Goal: Information Seeking & Learning: Learn about a topic

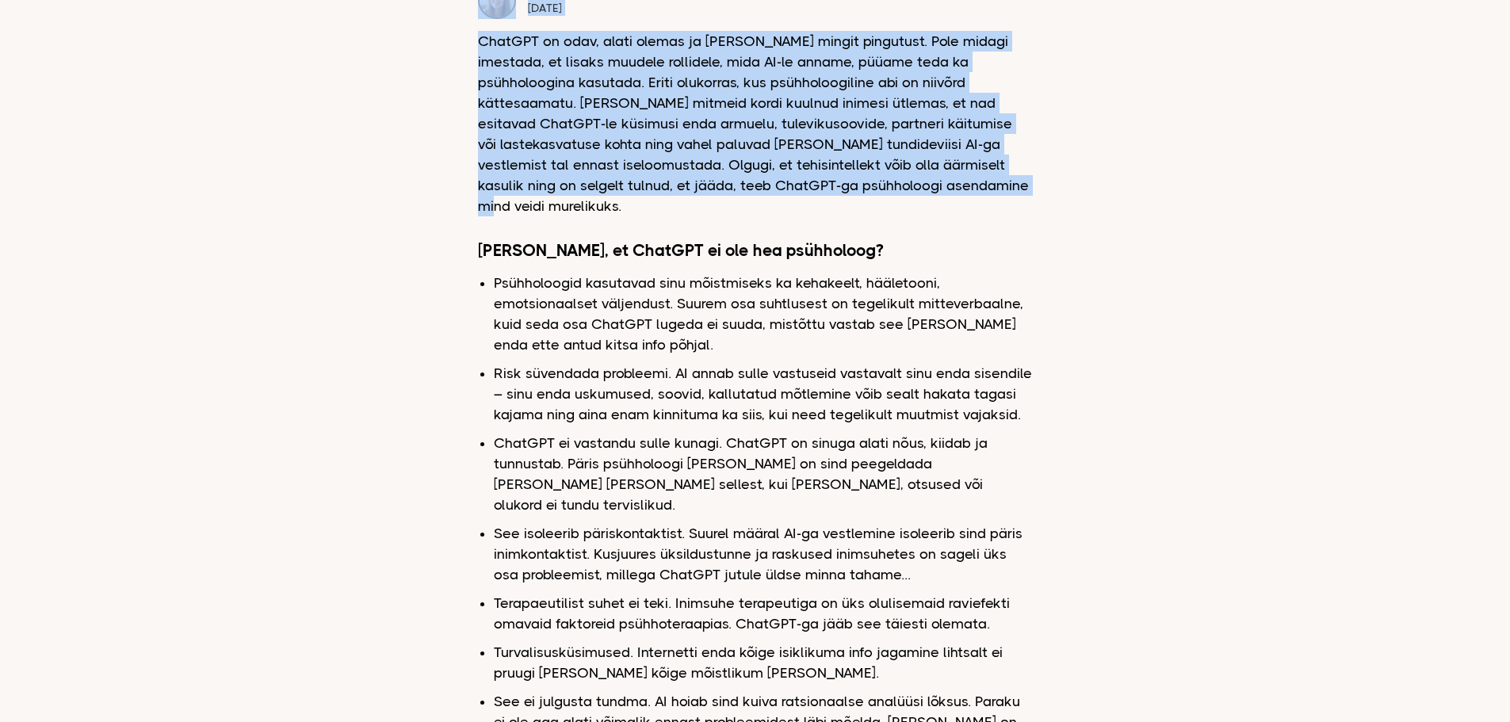
scroll to position [541, 0]
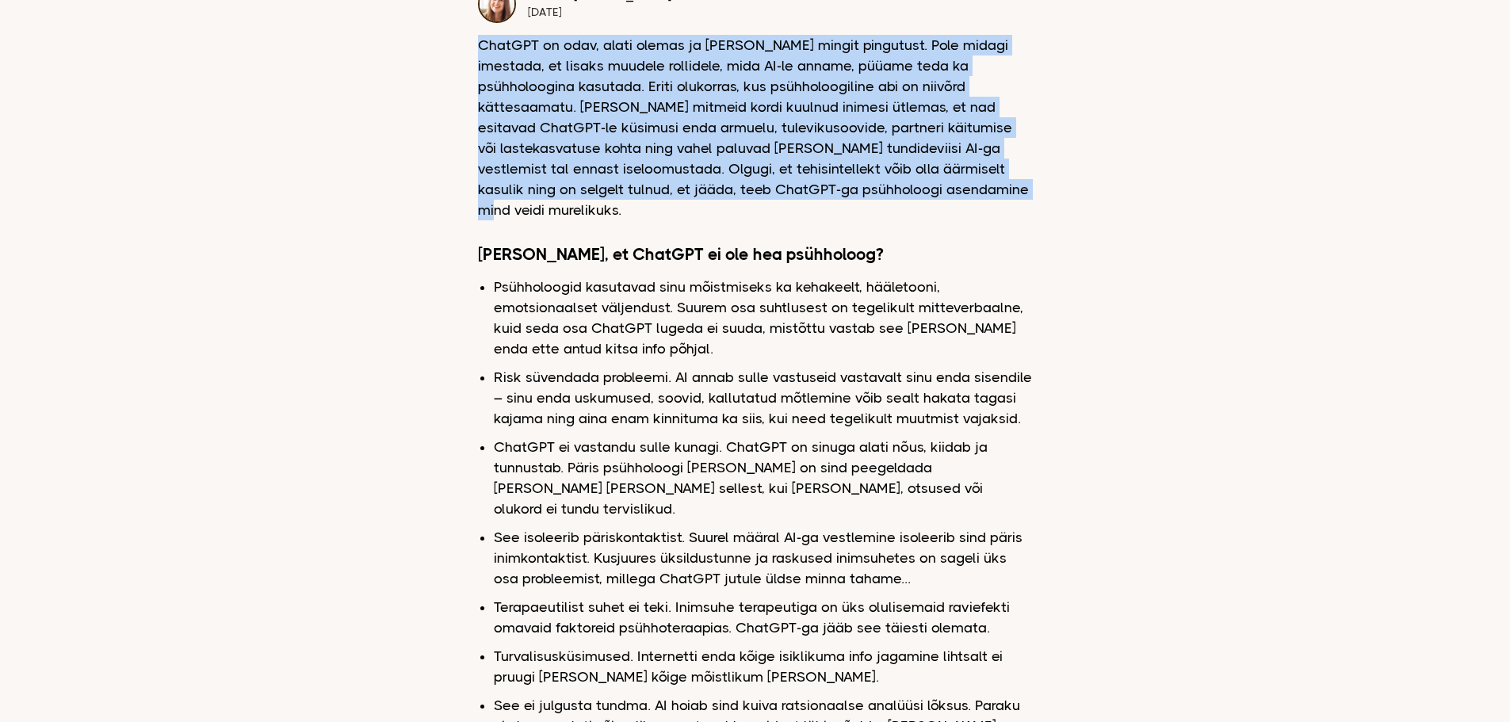
drag, startPoint x: 877, startPoint y: 162, endPoint x: 480, endPoint y: 33, distance: 418.1
click at [480, 33] on div "Miks ChatGPT ei ole hea psühholoog [PERSON_NAME] [DATE] ChatGPT on odav, alati …" at bounding box center [755, 323] width 555 height 1336
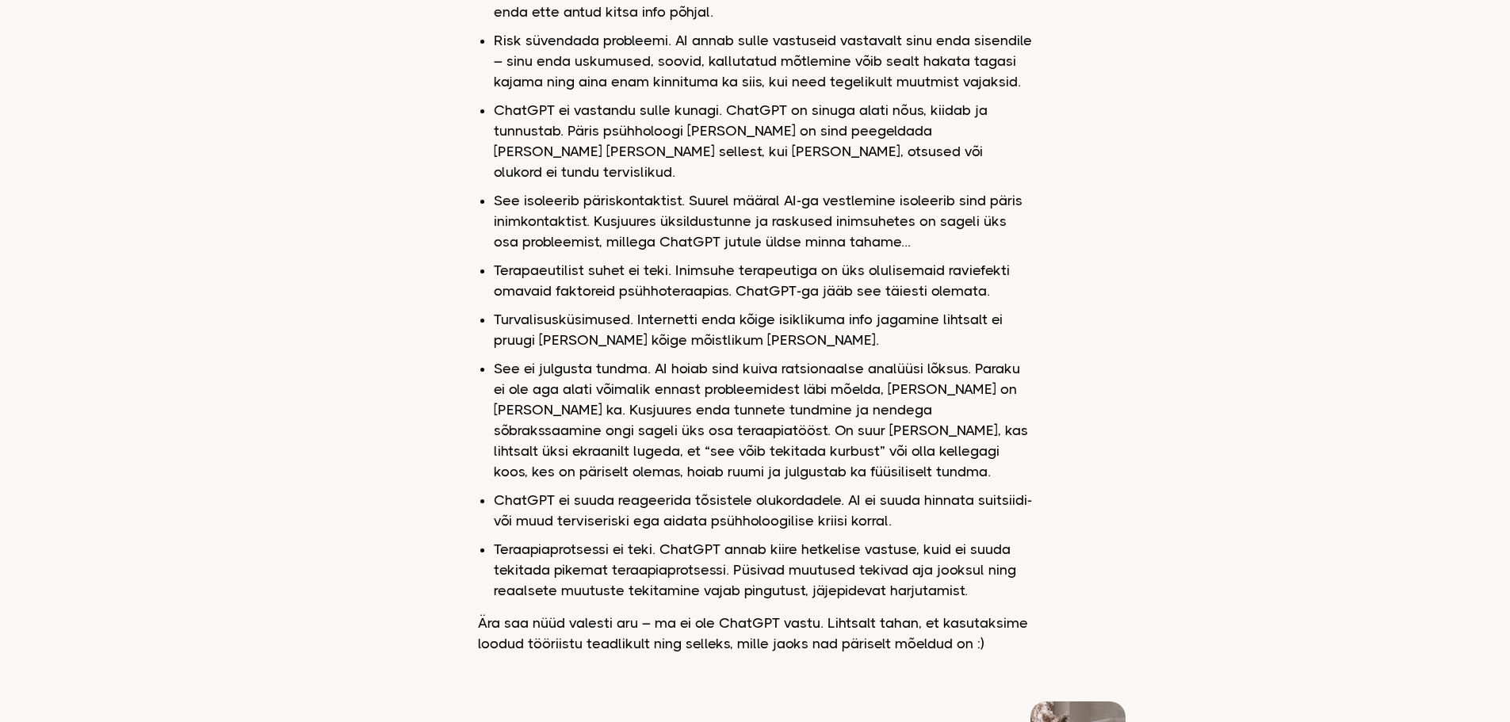
scroll to position [879, 0]
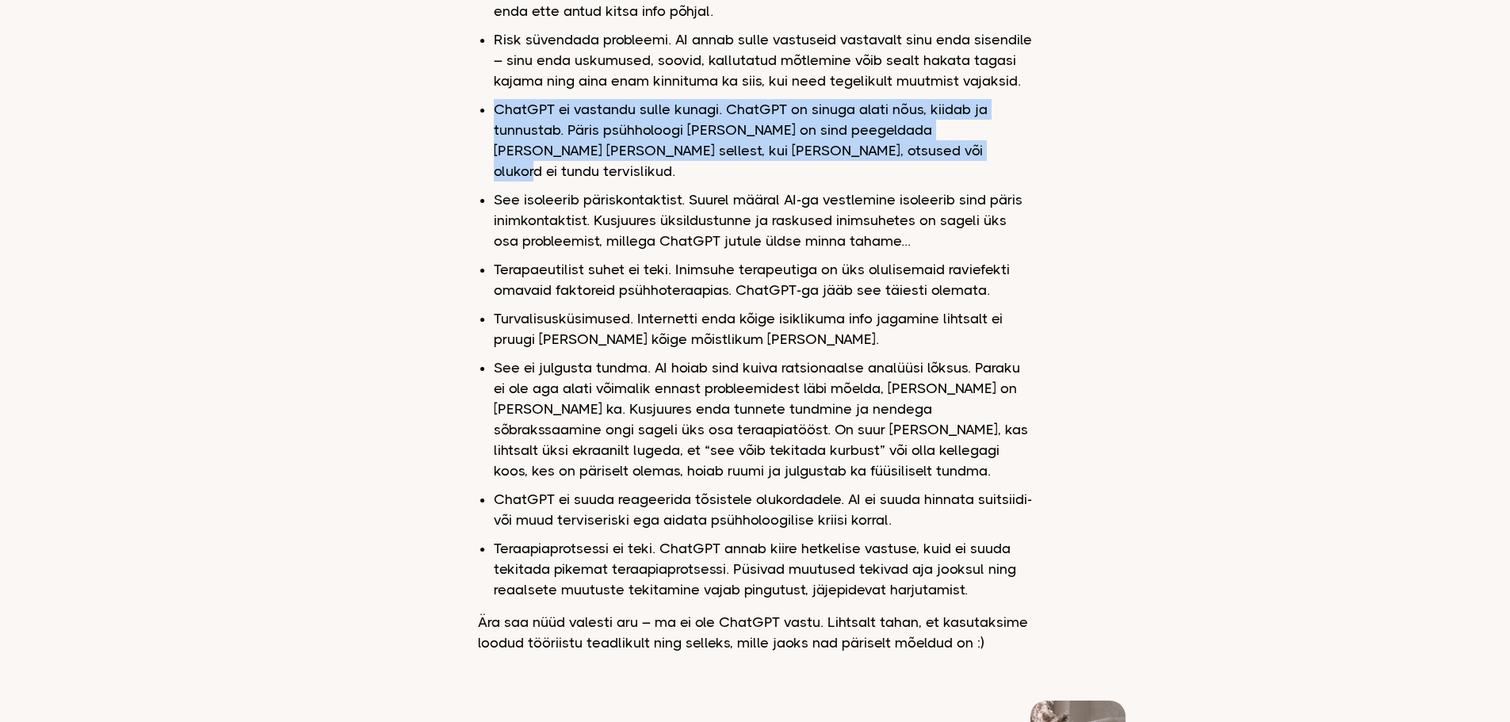
drag, startPoint x: 835, startPoint y: 132, endPoint x: 492, endPoint y: 81, distance: 347.0
drag, startPoint x: 492, startPoint y: 81, endPoint x: 834, endPoint y: 133, distance: 345.6
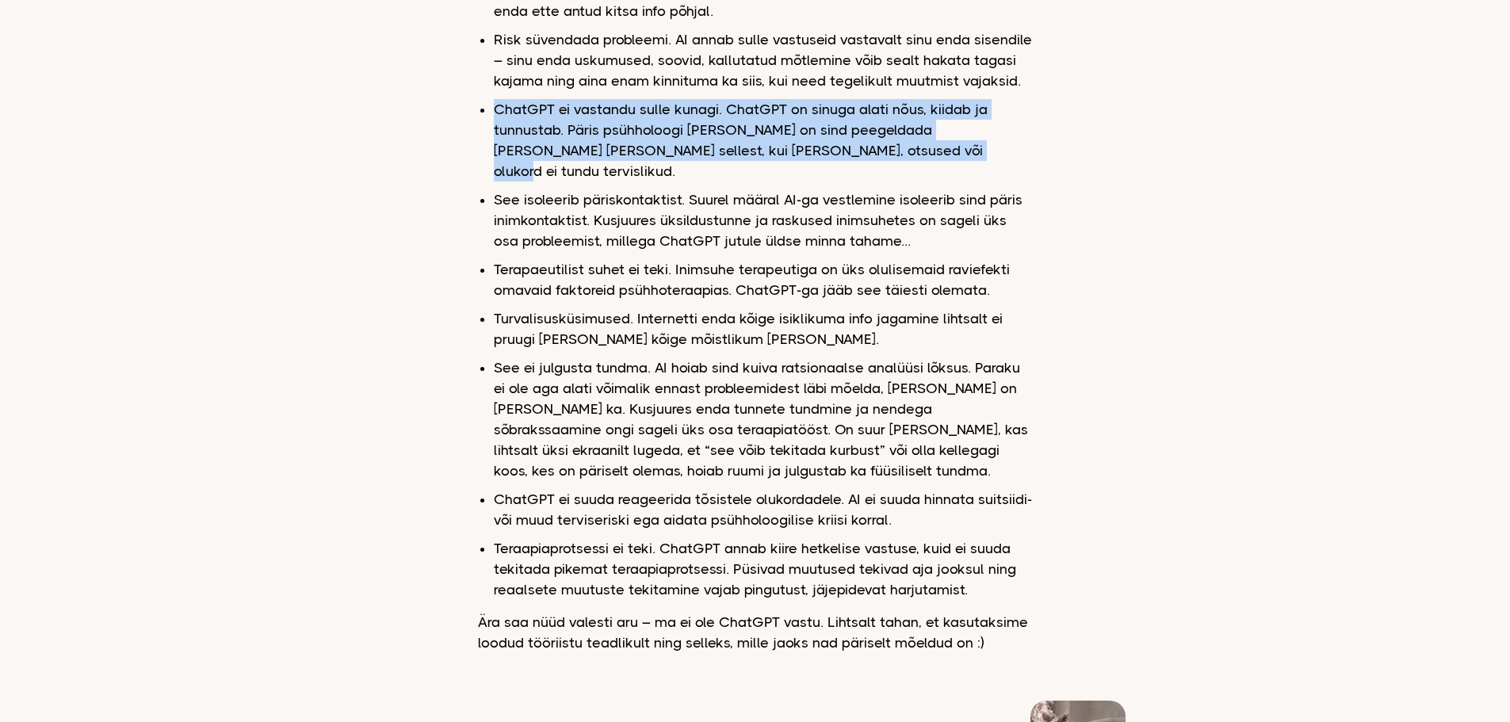
click at [834, 133] on li "ChatGPT ei vastandu sulle kunagi. ChatGPT on sinuga alati nõus, kiidab ja tunnu…" at bounding box center [763, 140] width 539 height 82
drag, startPoint x: 496, startPoint y: 90, endPoint x: 835, endPoint y: 132, distance: 341.9
click at [835, 132] on li "ChatGPT ei vastandu sulle kunagi. ChatGPT on sinuga alati nõus, kiidab ja tunnu…" at bounding box center [763, 140] width 539 height 82
drag, startPoint x: 835, startPoint y: 132, endPoint x: 501, endPoint y: 93, distance: 336.8
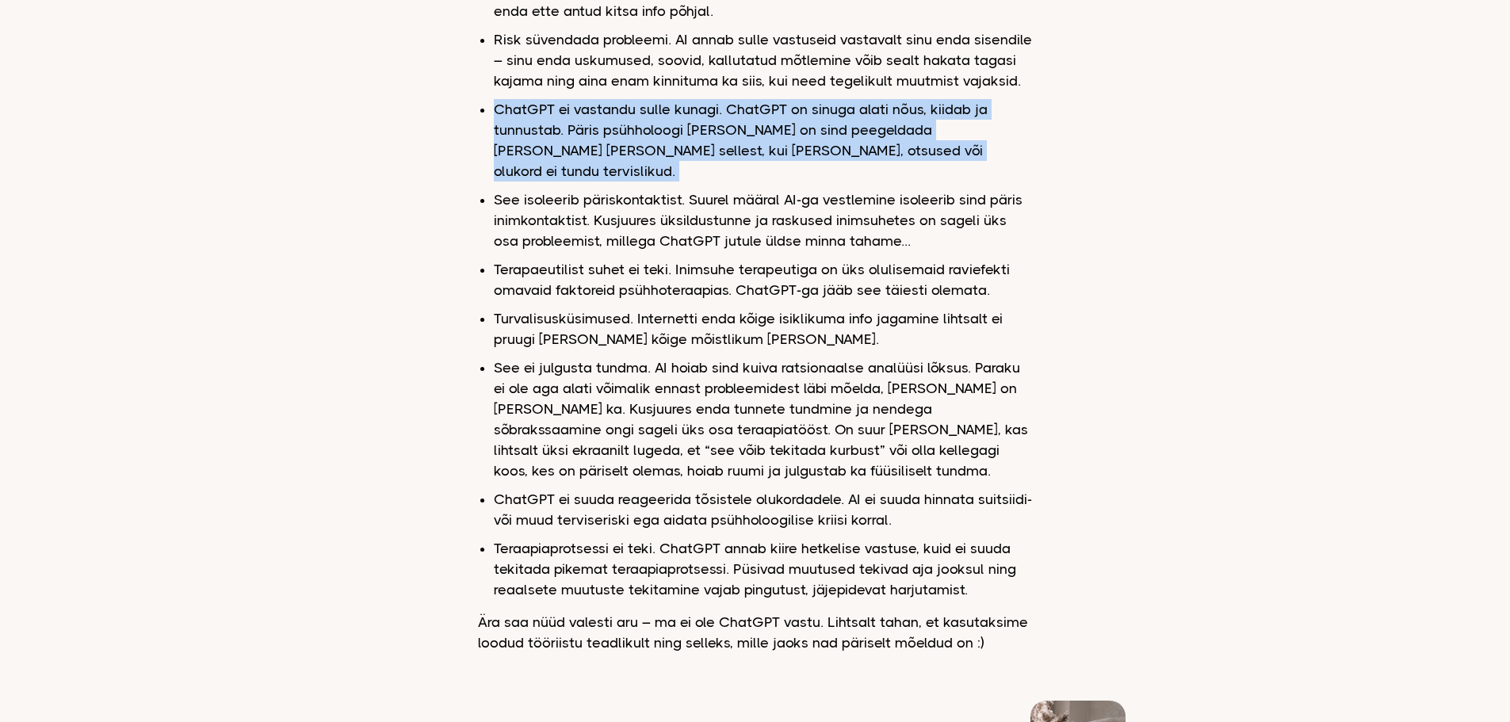
click at [501, 99] on li "ChatGPT ei vastandu sulle kunagi. ChatGPT on sinuga alati nõus, kiidab ja tunnu…" at bounding box center [763, 140] width 539 height 82
click at [835, 129] on li "ChatGPT ei vastandu sulle kunagi. ChatGPT on sinuga alati nõus, kiidab ja tunnu…" at bounding box center [763, 140] width 539 height 82
drag, startPoint x: 835, startPoint y: 129, endPoint x: 495, endPoint y: 75, distance: 343.6
click at [495, 75] on ul "Psühholoogid kasutavad sinu mõistmiseks ka kehakeelt, hääletooni, emotsionaalse…" at bounding box center [763, 269] width 539 height 661
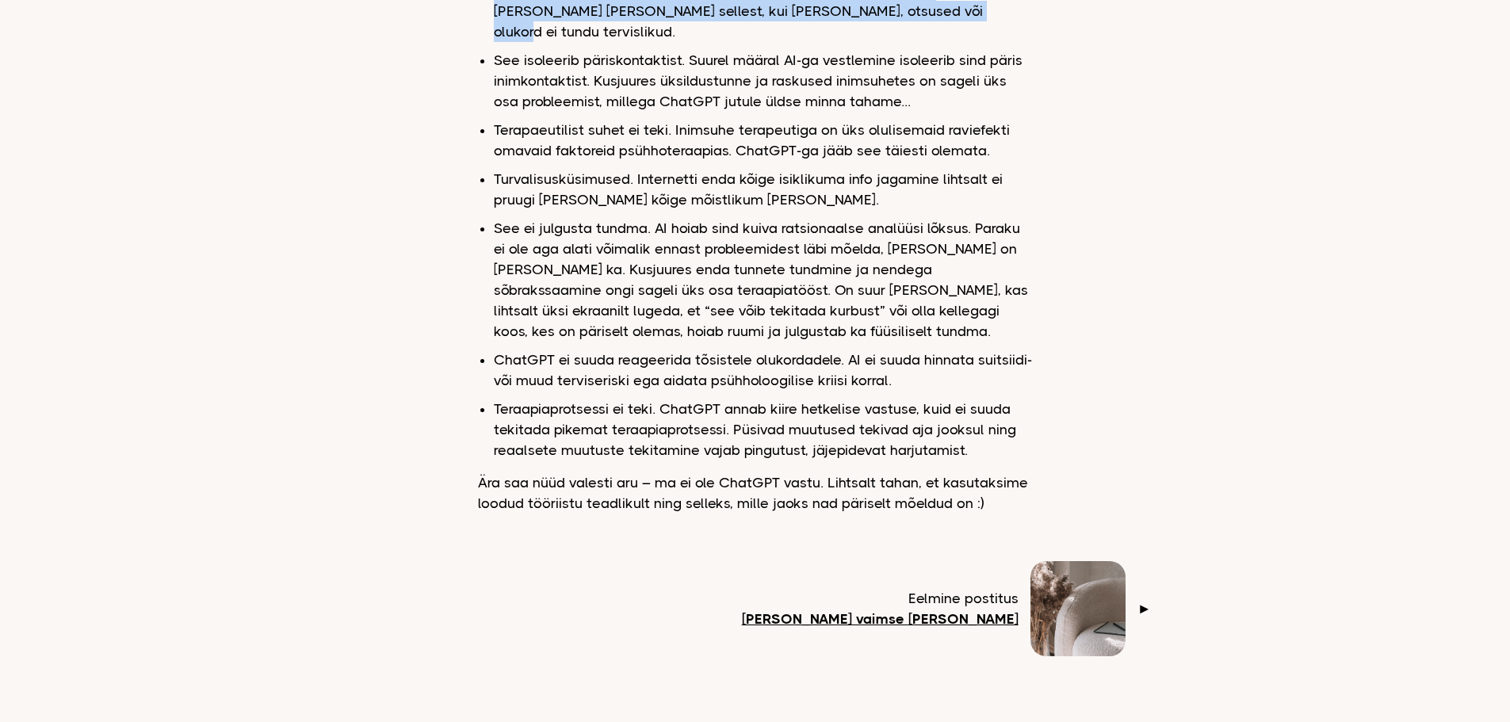
scroll to position [1019, 0]
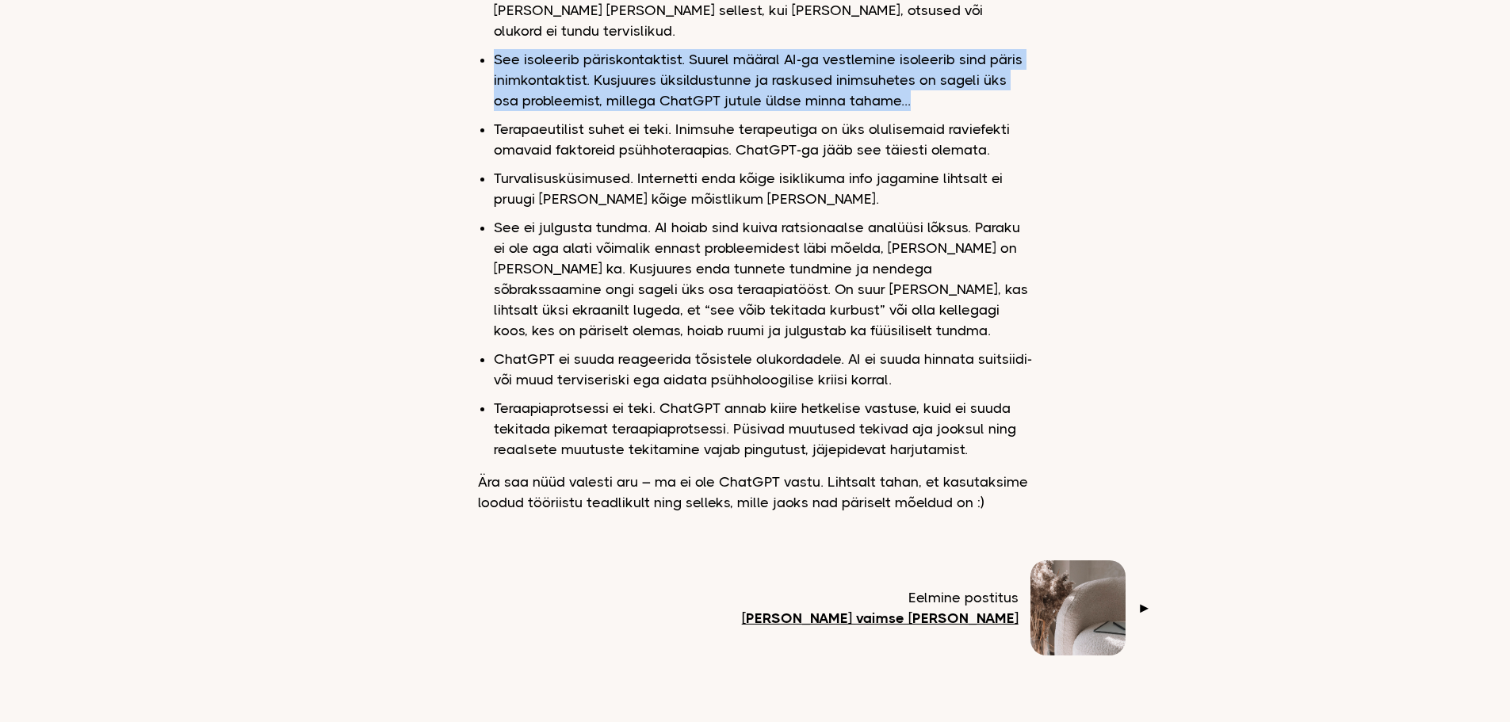
drag, startPoint x: 880, startPoint y: 60, endPoint x: 494, endPoint y: 20, distance: 388.1
click at [494, 49] on li "See isoleerib päriskontaktist. Suurel määral AI-ga vestlemine isoleerib sind pä…" at bounding box center [763, 80] width 539 height 62
drag, startPoint x: 494, startPoint y: 20, endPoint x: 878, endPoint y: 58, distance: 386.3
click at [878, 58] on li "See isoleerib päriskontaktist. Suurel määral AI-ga vestlemine isoleerib sind pä…" at bounding box center [763, 80] width 539 height 62
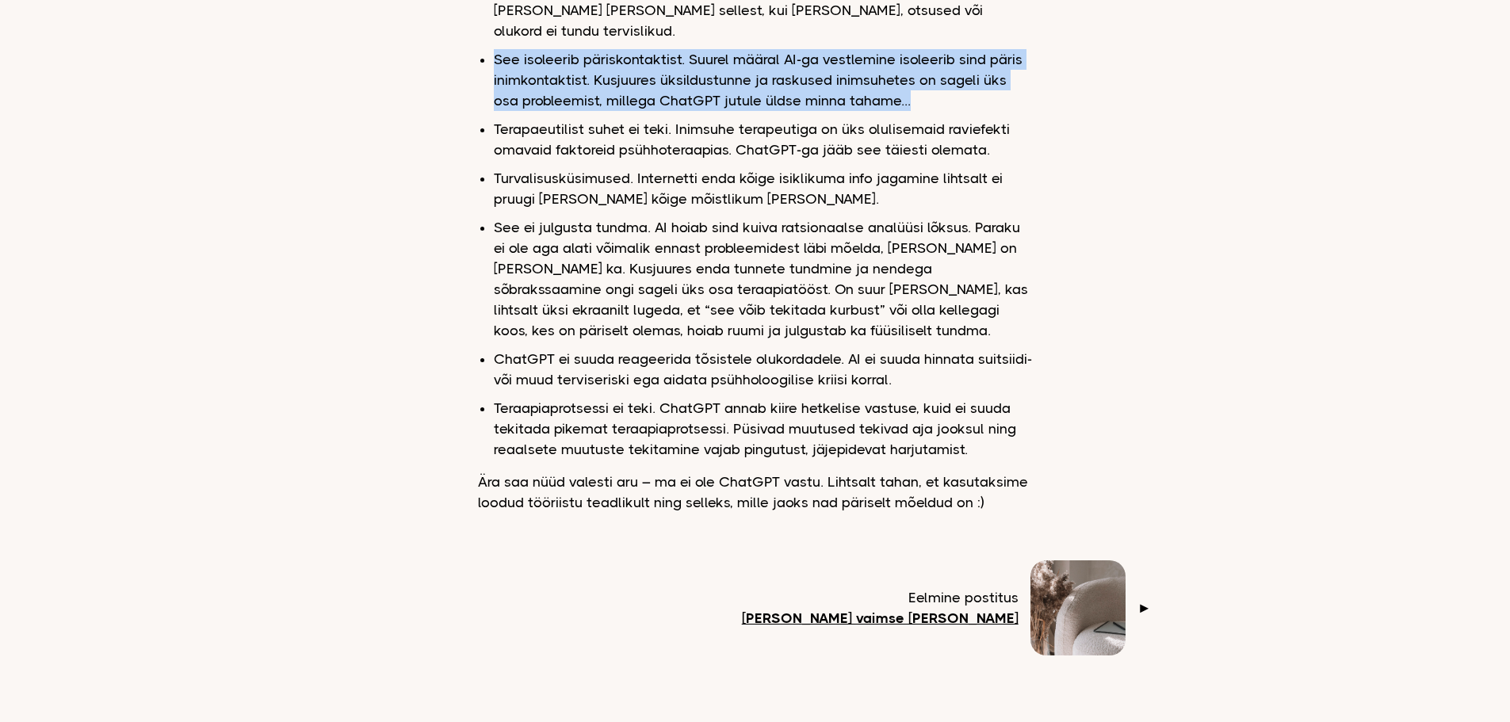
click at [878, 60] on li "See isoleerib päriskontaktist. Suurel määral AI-ga vestlemine isoleerib sind pä…" at bounding box center [763, 80] width 539 height 62
drag, startPoint x: 878, startPoint y: 60, endPoint x: 492, endPoint y: 17, distance: 388.5
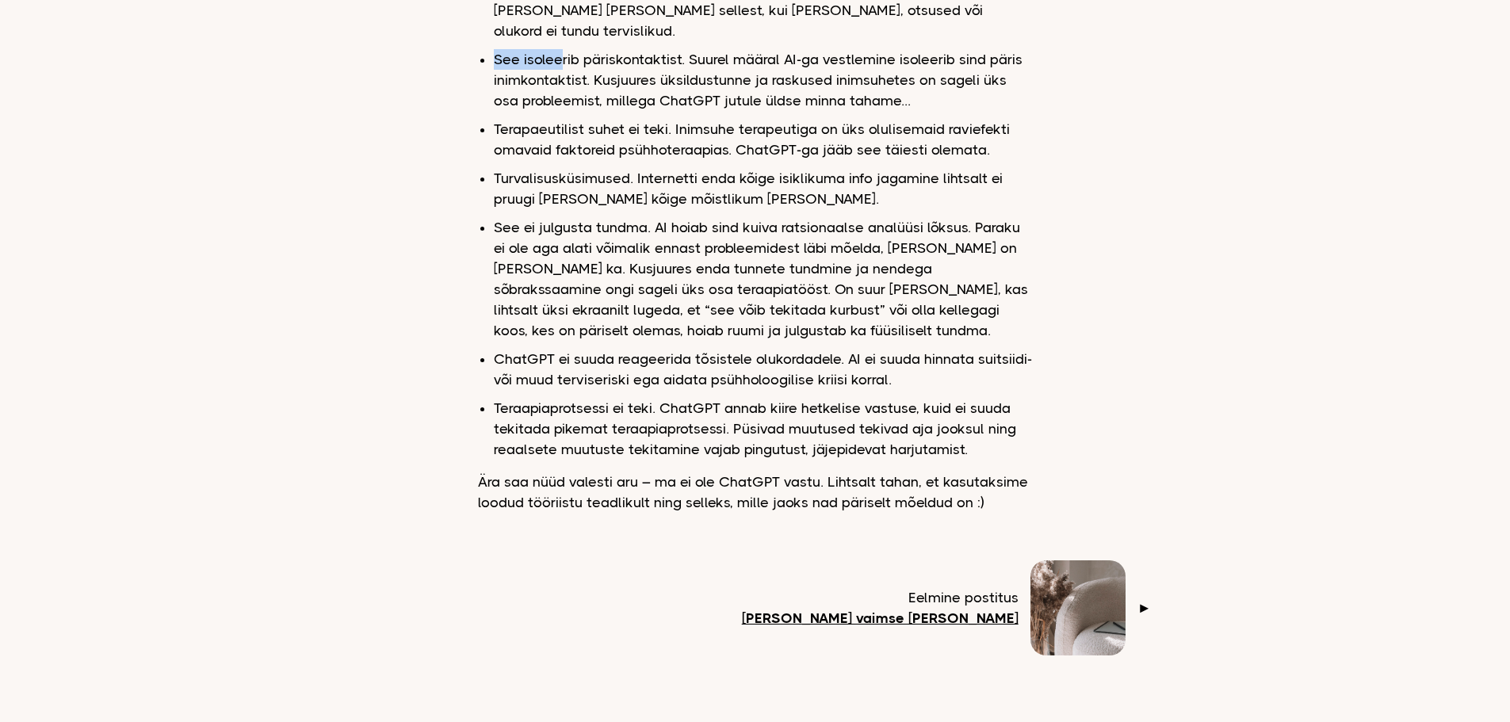
scroll to position [1006, 0]
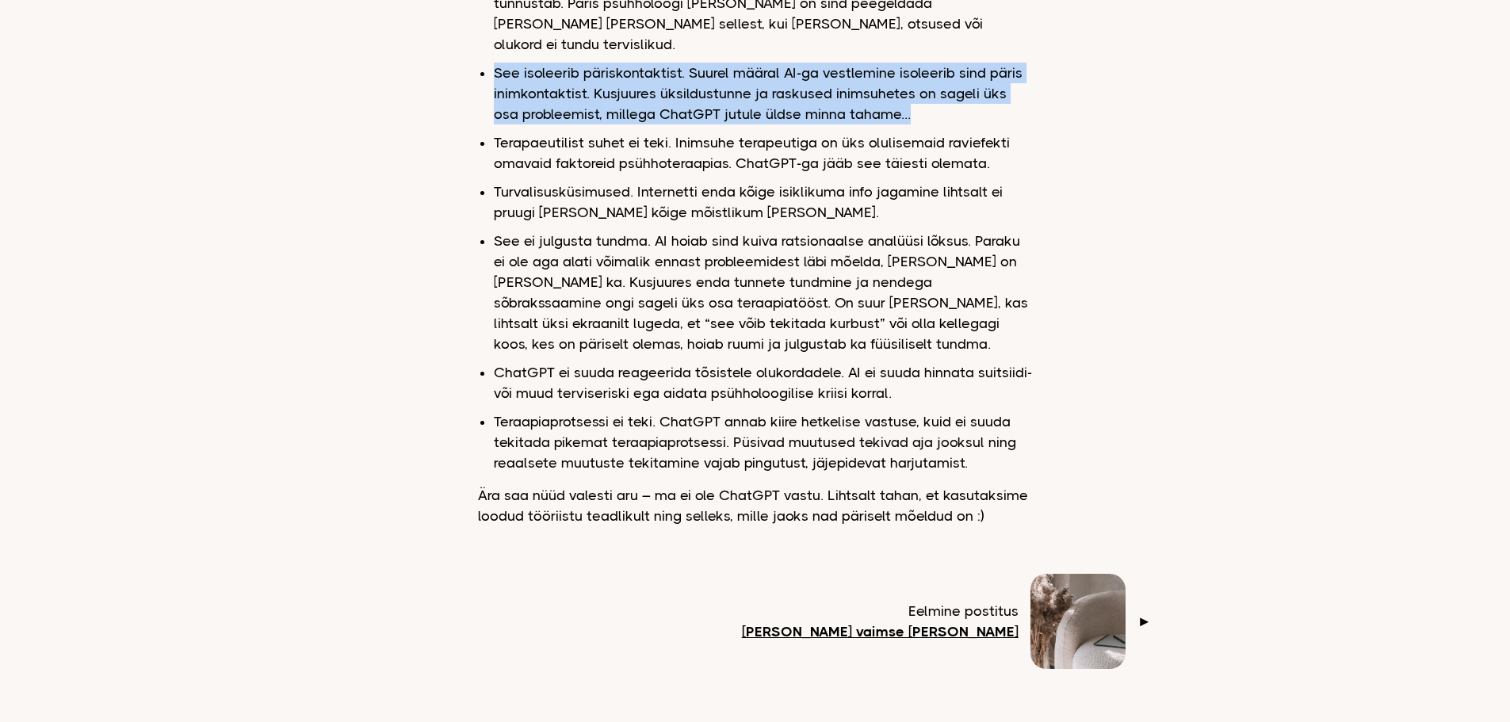
drag, startPoint x: 492, startPoint y: 17, endPoint x: 881, endPoint y: 78, distance: 393.3
click at [878, 74] on li "See isoleerib päriskontaktist. Suurel määral AI-ga vestlemine isoleerib sind pä…" at bounding box center [763, 94] width 539 height 62
drag, startPoint x: 878, startPoint y: 74, endPoint x: 494, endPoint y: 36, distance: 386.3
click at [494, 63] on li "See isoleerib päriskontaktist. Suurel määral AI-ga vestlemine isoleerib sind pä…" at bounding box center [763, 94] width 539 height 62
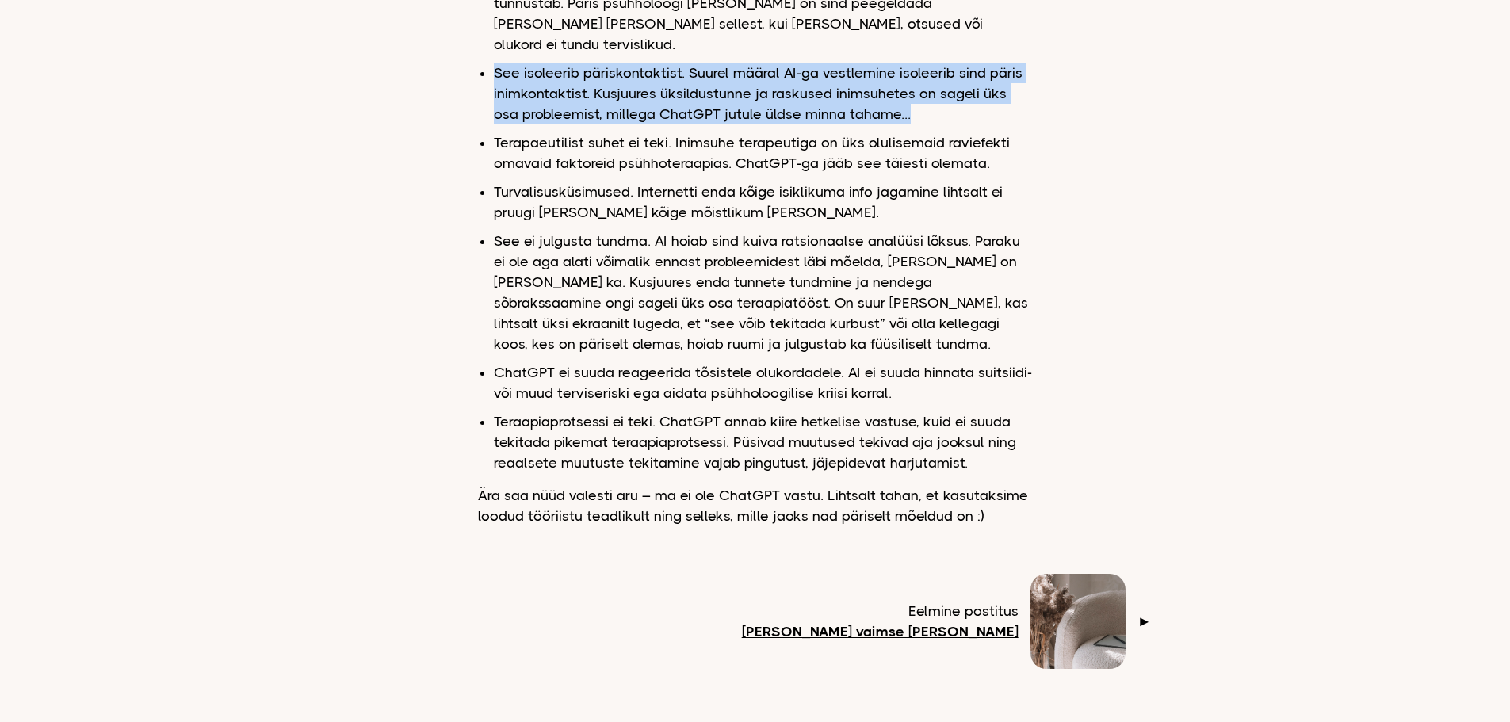
click at [494, 63] on li "See isoleerib päriskontaktist. Suurel määral AI-ga vestlemine isoleerib sind pä…" at bounding box center [763, 94] width 539 height 62
drag, startPoint x: 494, startPoint y: 36, endPoint x: 882, endPoint y: 75, distance: 390.4
click at [882, 75] on li "See isoleerib päriskontaktist. Suurel määral AI-ga vestlemine isoleerib sind pä…" at bounding box center [763, 94] width 539 height 62
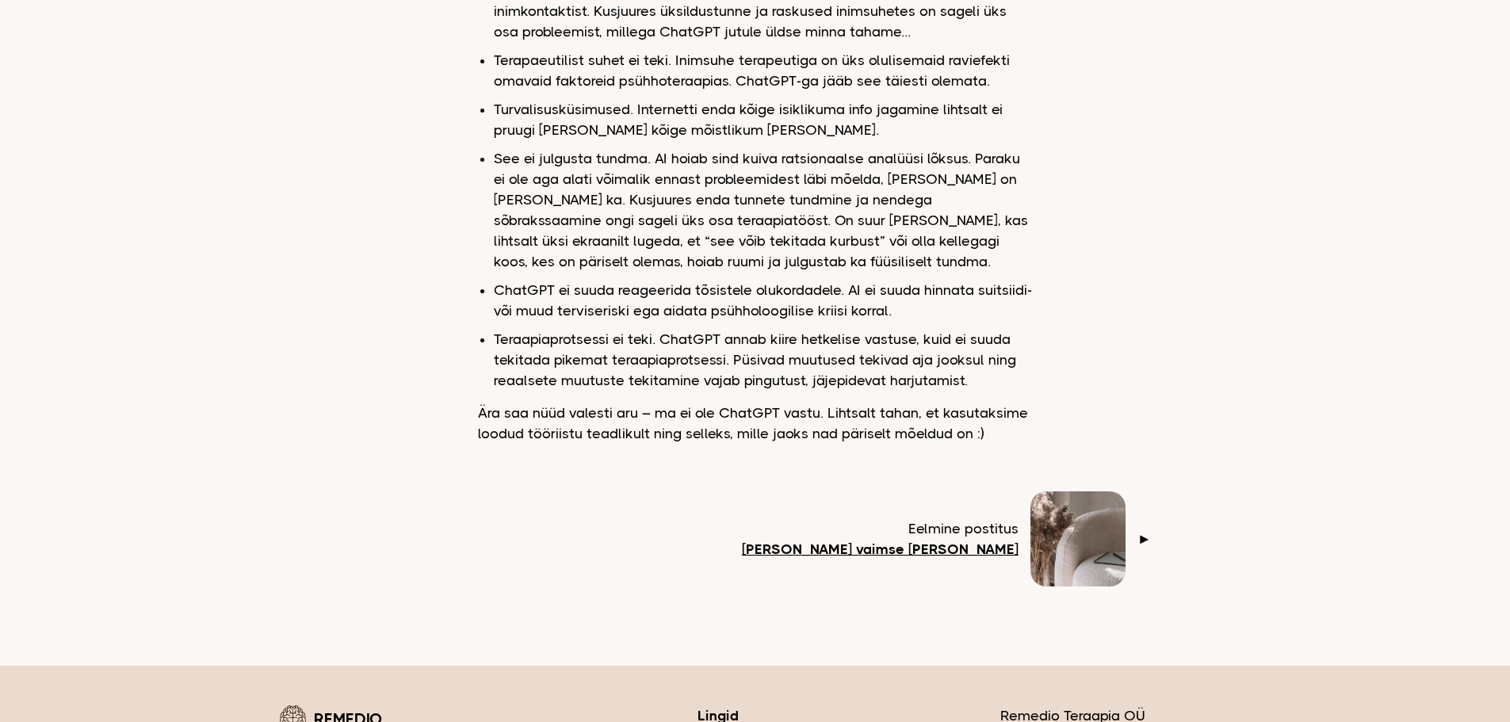
scroll to position [1089, 0]
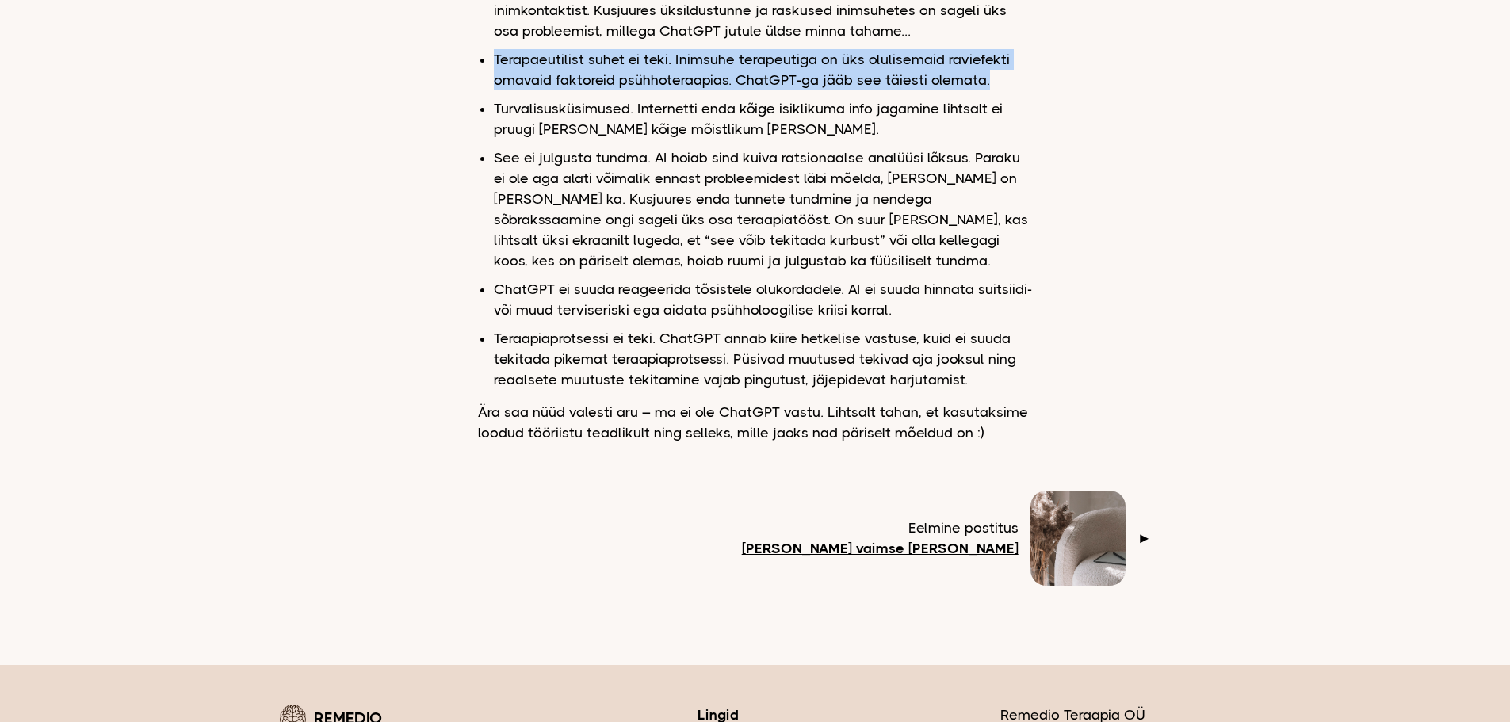
drag, startPoint x: 988, startPoint y: 41, endPoint x: 495, endPoint y: 17, distance: 493.6
click at [495, 49] on li "Terapaeutilist suhet ei teki. Inimsuhe terapeutiga on üks olulisemaid raviefekt…" at bounding box center [763, 69] width 539 height 41
click at [989, 49] on li "Terapaeutilist suhet ei teki. Inimsuhe terapeutiga on üks olulisemaid raviefekt…" at bounding box center [763, 69] width 539 height 41
drag, startPoint x: 989, startPoint y: 41, endPoint x: 495, endPoint y: 26, distance: 494.9
click at [495, 49] on li "Terapaeutilist suhet ei teki. Inimsuhe terapeutiga on üks olulisemaid raviefekt…" at bounding box center [763, 69] width 539 height 41
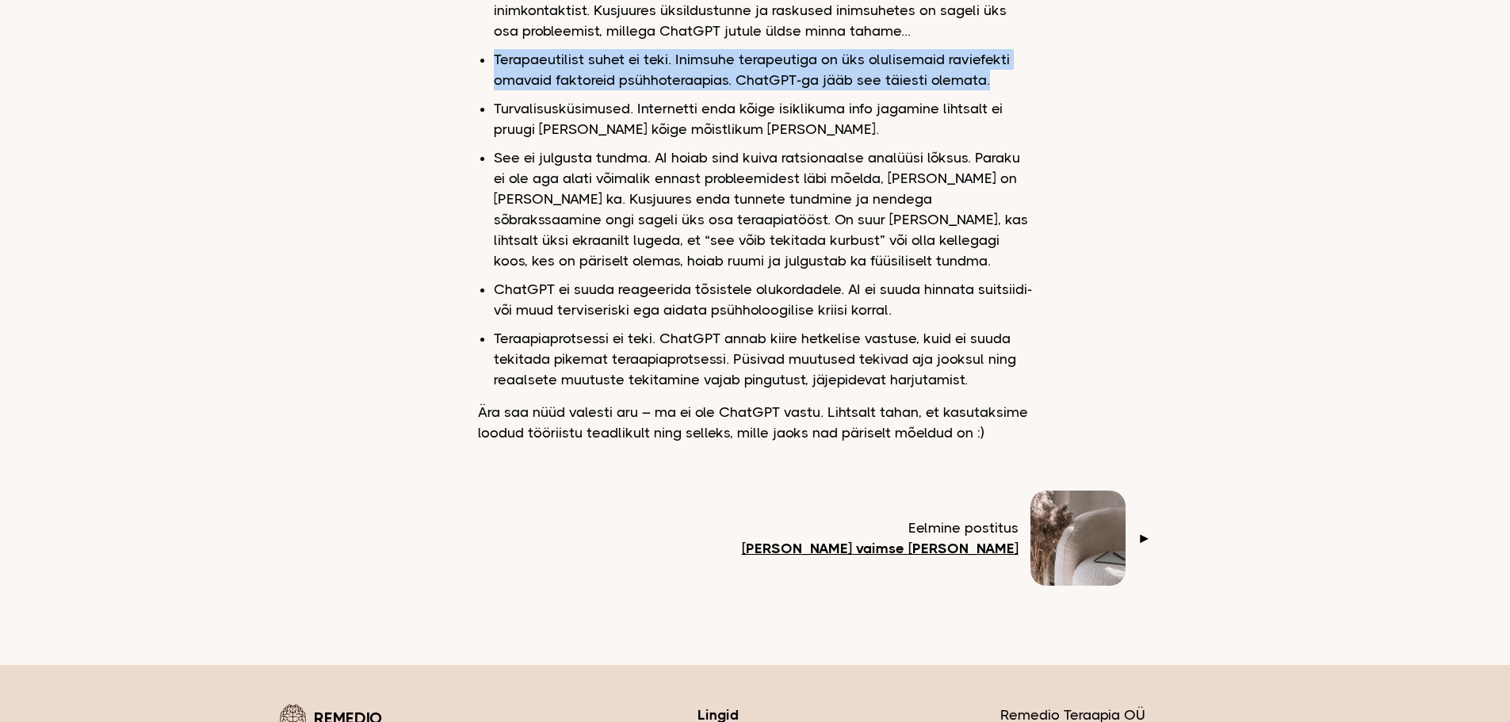
click at [495, 49] on li "Terapaeutilist suhet ei teki. Inimsuhe terapeutiga on üks olulisemaid raviefekt…" at bounding box center [763, 69] width 539 height 41
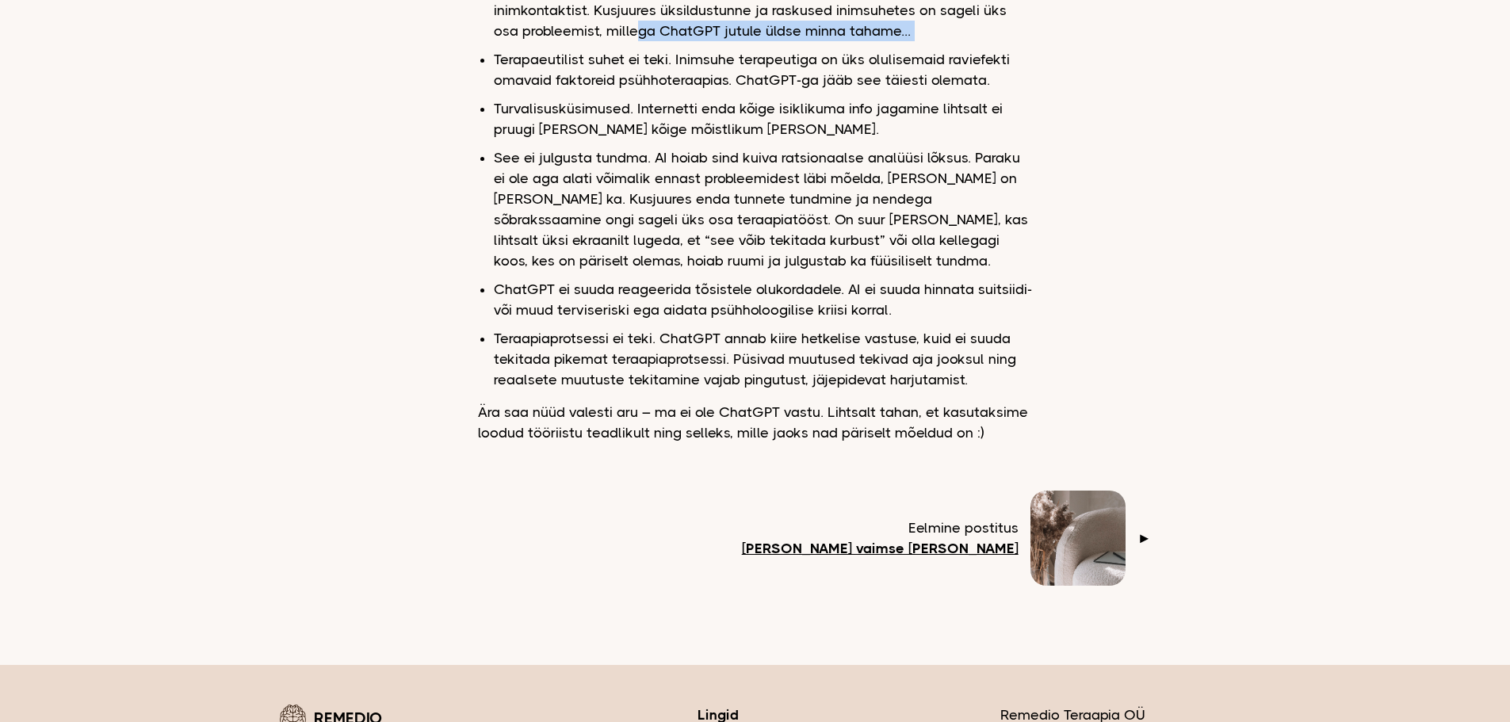
scroll to position [1068, 0]
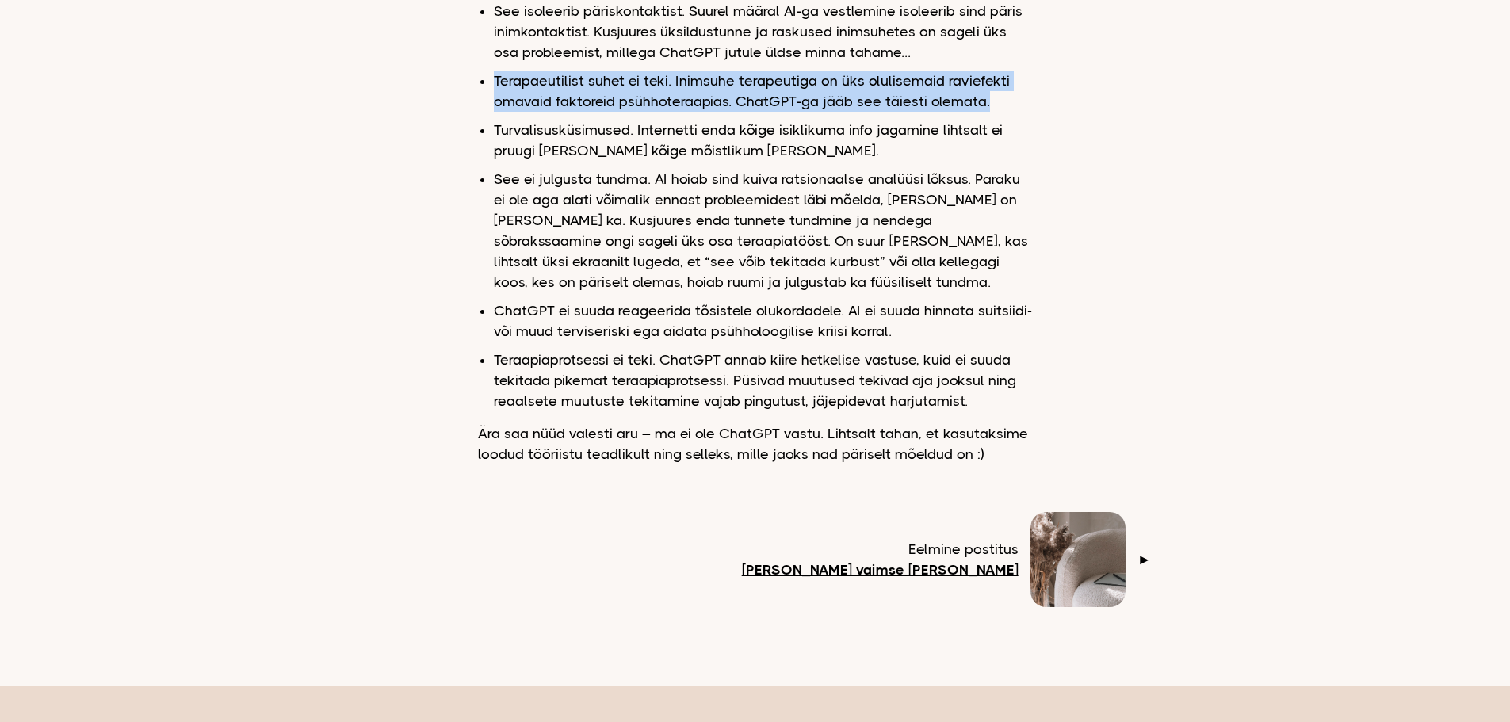
drag, startPoint x: 495, startPoint y: 26, endPoint x: 993, endPoint y: 63, distance: 499.9
click at [993, 71] on li "Terapaeutilist suhet ei teki. Inimsuhe terapeutiga on üks olulisemaid raviefekt…" at bounding box center [763, 91] width 539 height 41
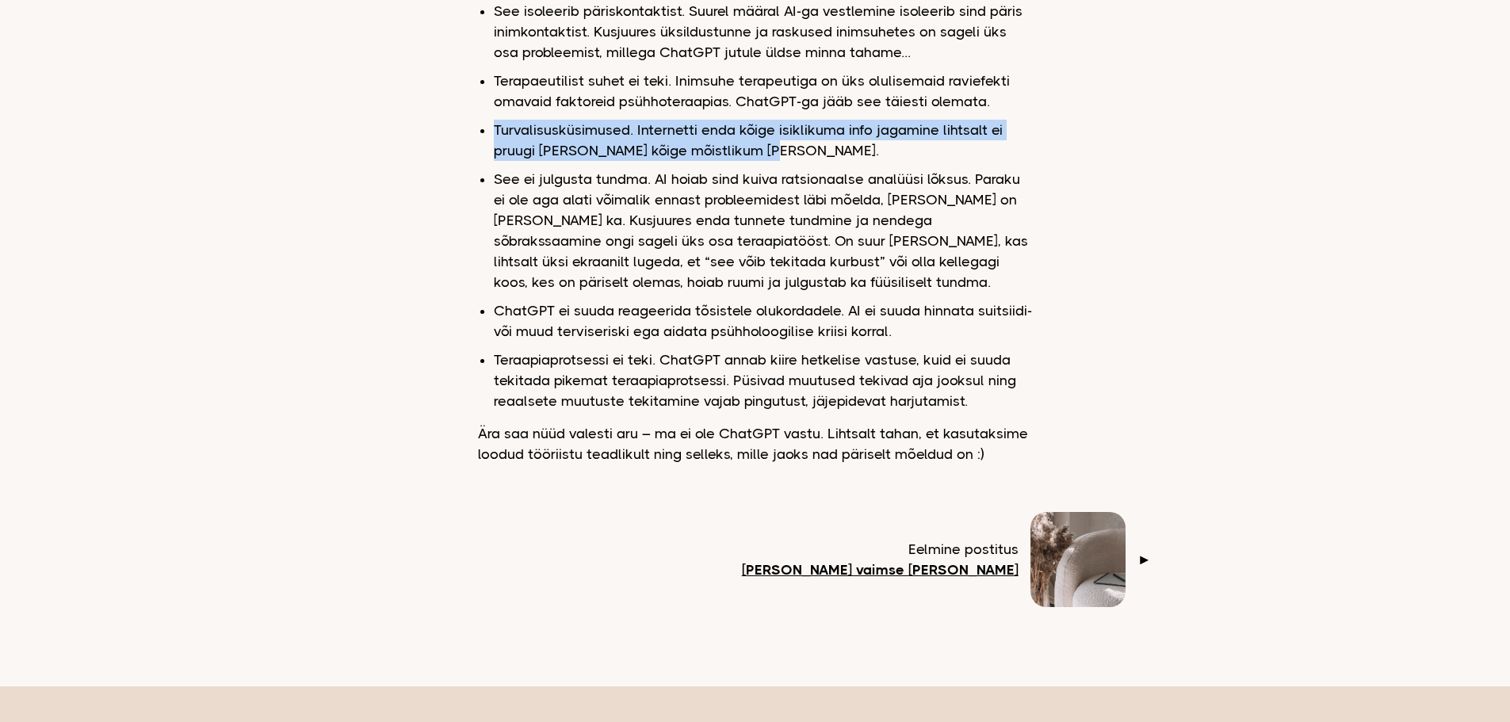
drag, startPoint x: 753, startPoint y: 111, endPoint x: 491, endPoint y: 95, distance: 262.8
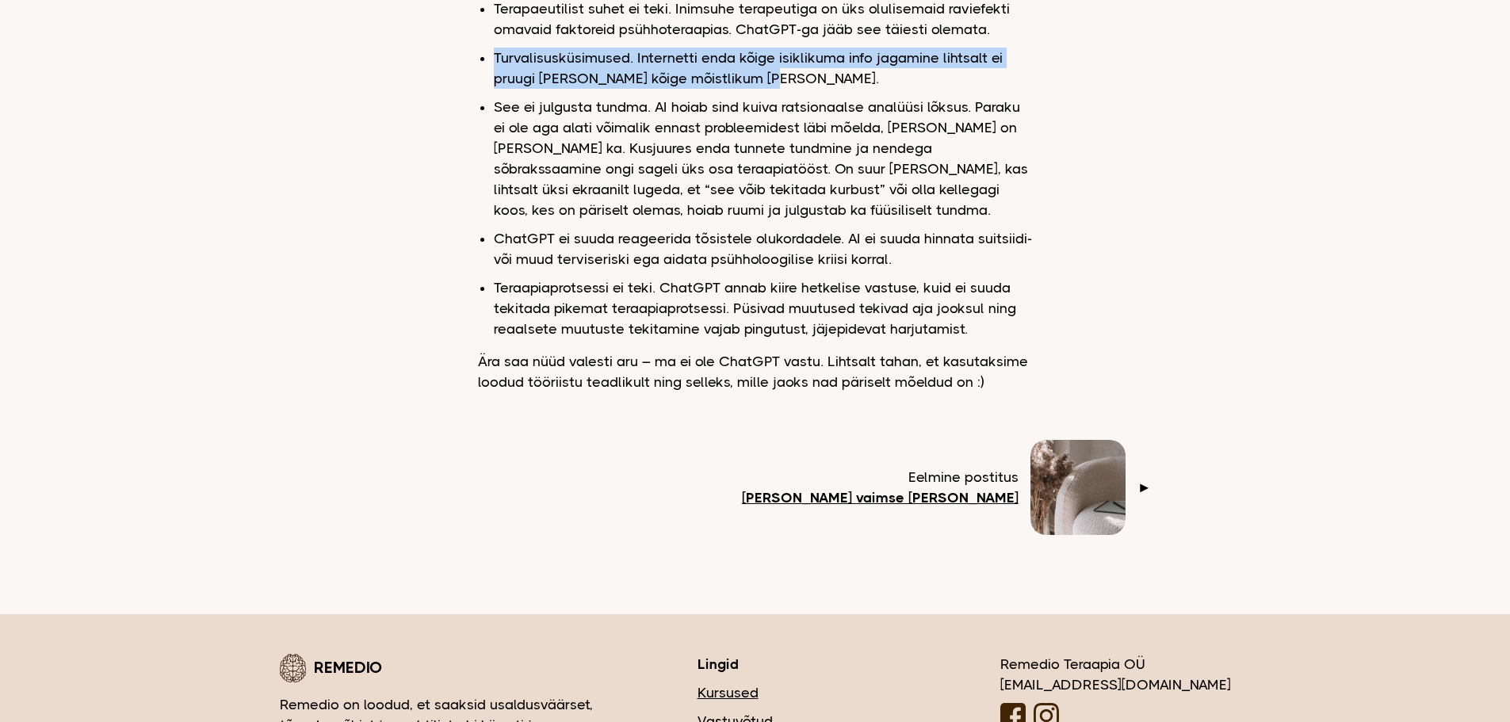
scroll to position [1137, 0]
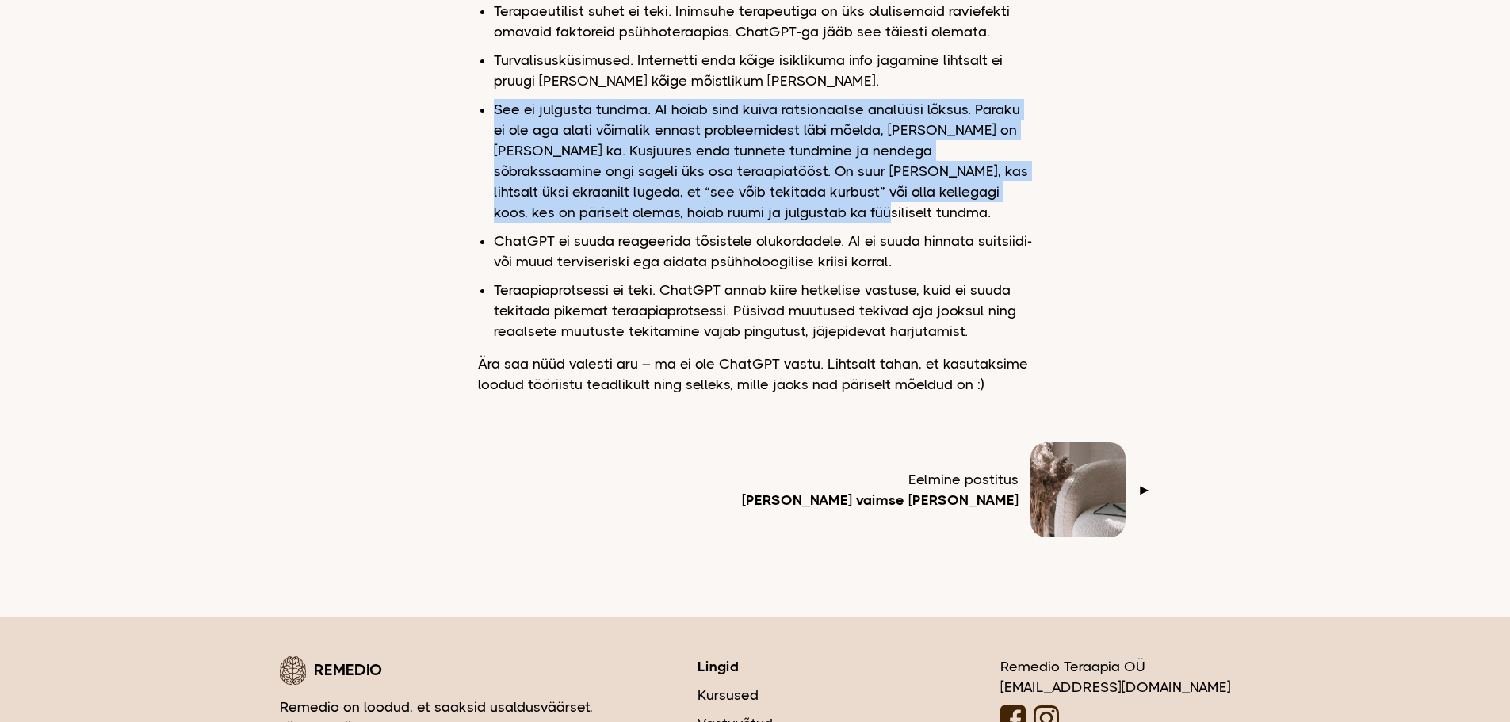
drag, startPoint x: 701, startPoint y: 170, endPoint x: 495, endPoint y: 64, distance: 231.9
click at [495, 99] on li "See ei julgusta tundma. AI hoiab sind kuiva ratsionaalse analüüsi lõksus. Parak…" at bounding box center [763, 161] width 539 height 124
drag, startPoint x: 495, startPoint y: 64, endPoint x: 700, endPoint y: 170, distance: 230.8
click at [700, 170] on li "See ei julgusta tundma. AI hoiab sind kuiva ratsionaalse analüüsi lõksus. Parak…" at bounding box center [763, 161] width 539 height 124
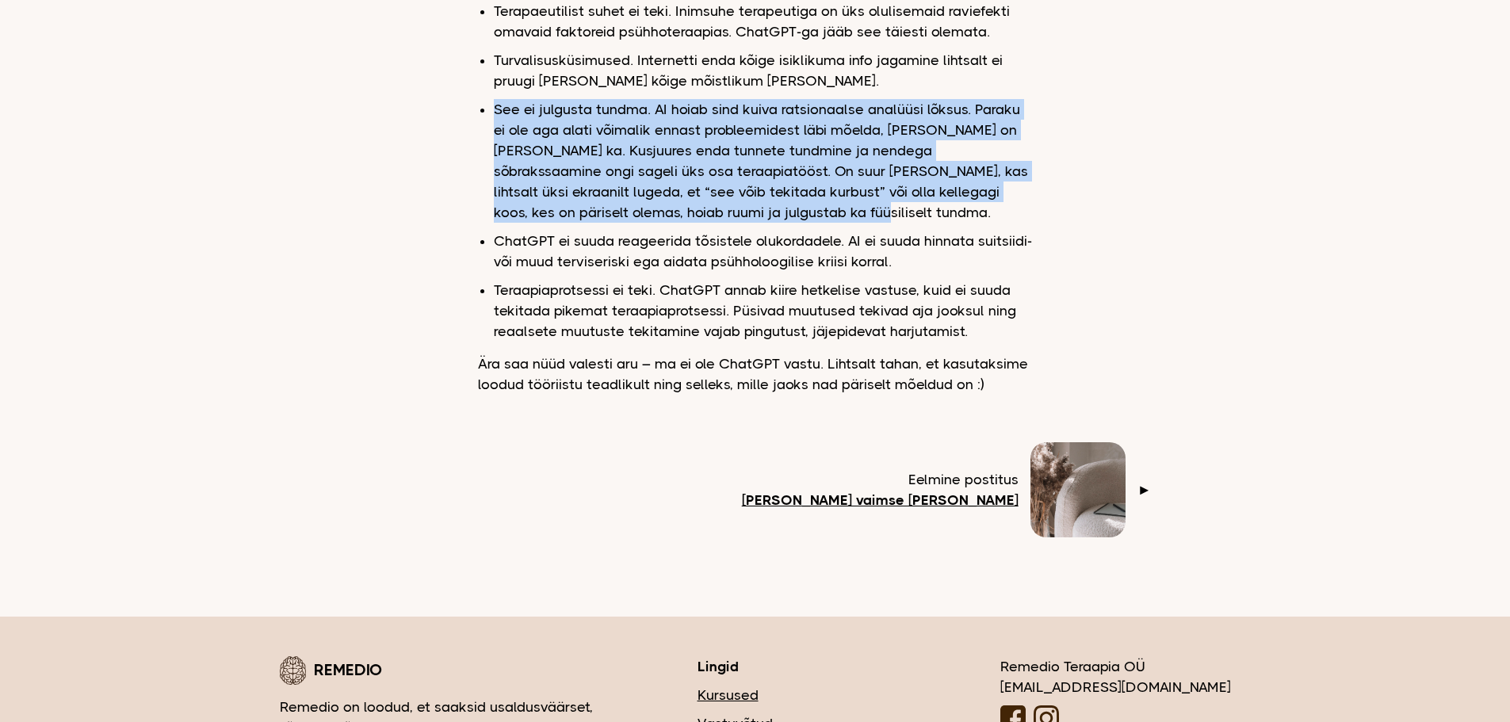
click at [700, 170] on li "See ei julgusta tundma. AI hoiab sind kuiva ratsionaalse analüüsi lõksus. Parak…" at bounding box center [763, 161] width 539 height 124
drag, startPoint x: 700, startPoint y: 170, endPoint x: 493, endPoint y: 74, distance: 228.0
click at [494, 99] on li "See ei julgusta tundma. AI hoiab sind kuiva ratsionaalse analüüsi lõksus. Parak…" at bounding box center [763, 161] width 539 height 124
